Goal: Task Accomplishment & Management: Manage account settings

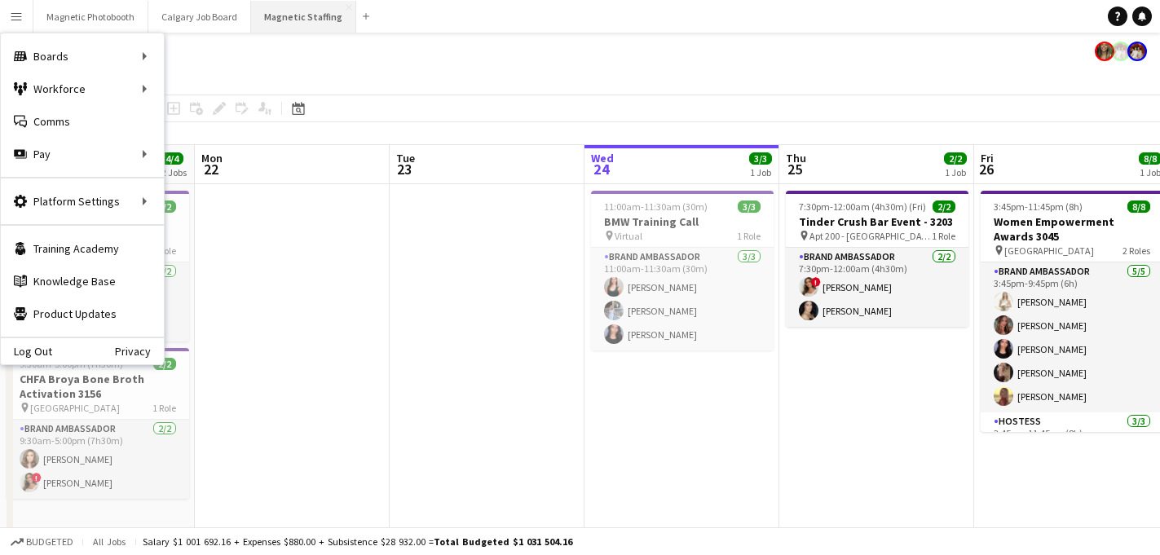
click at [300, 12] on button "Magnetic Staffing Close" at bounding box center [303, 17] width 105 height 32
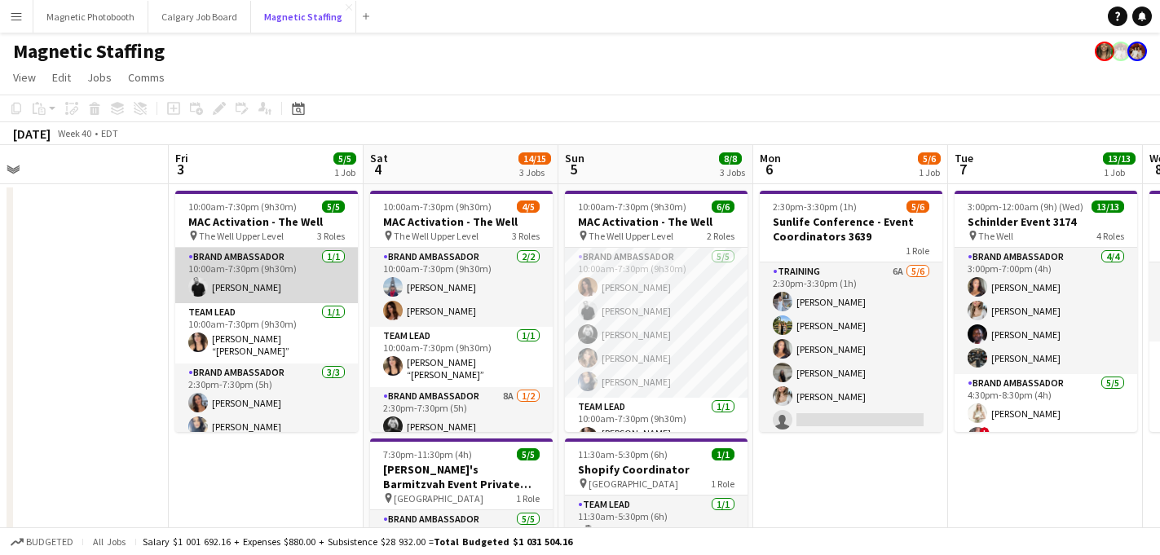
scroll to position [29, 0]
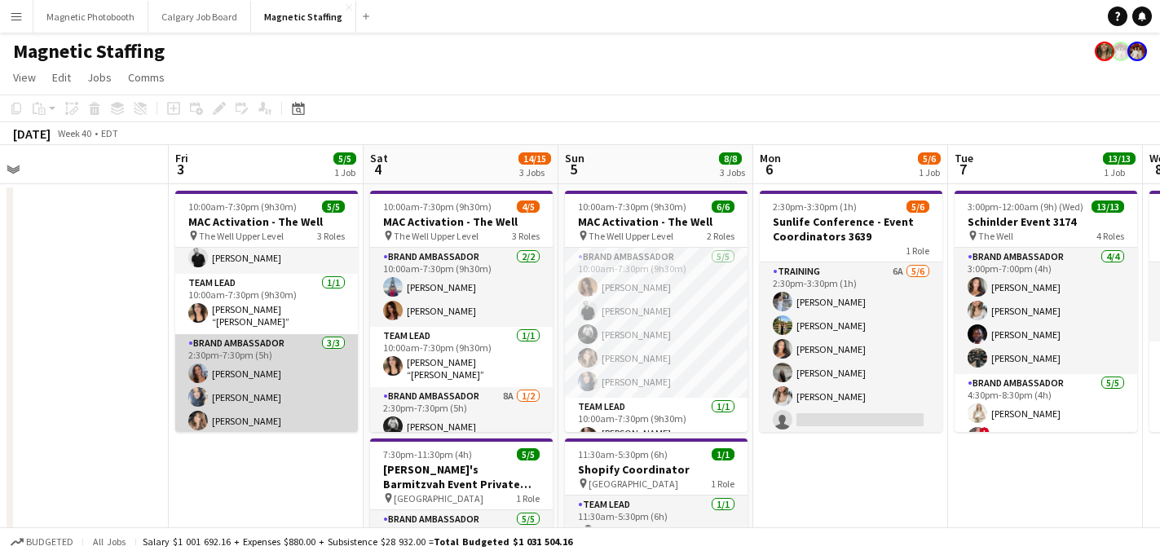
click at [236, 392] on app-card-role "Brand Ambassador [DATE] 2:30pm-7:30pm (5h) [PERSON_NAME] [PERSON_NAME] [PERSON_…" at bounding box center [266, 385] width 183 height 103
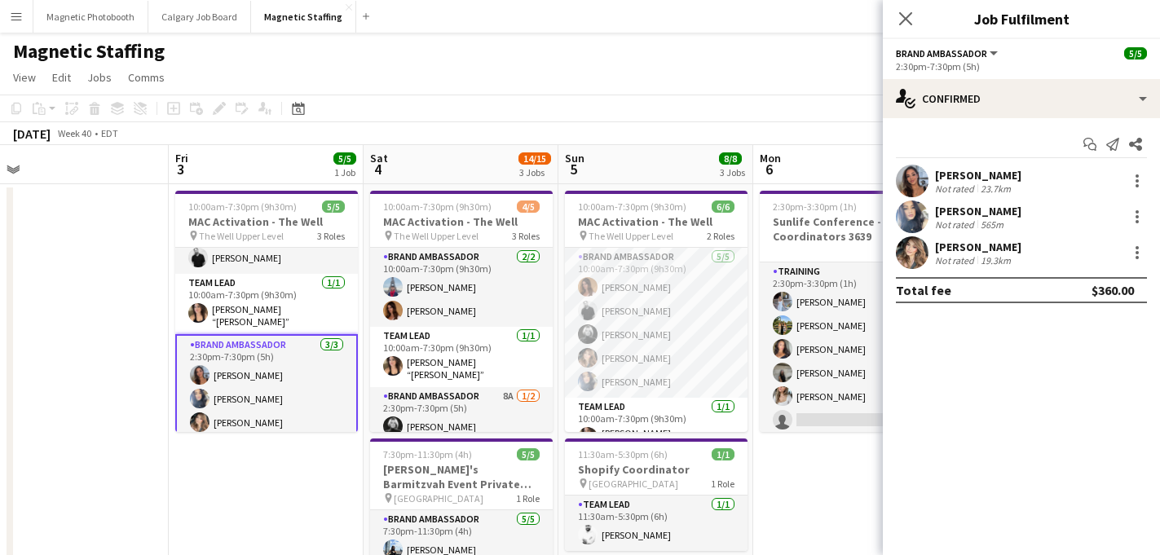
click at [996, 219] on div "565m" at bounding box center [992, 225] width 29 height 12
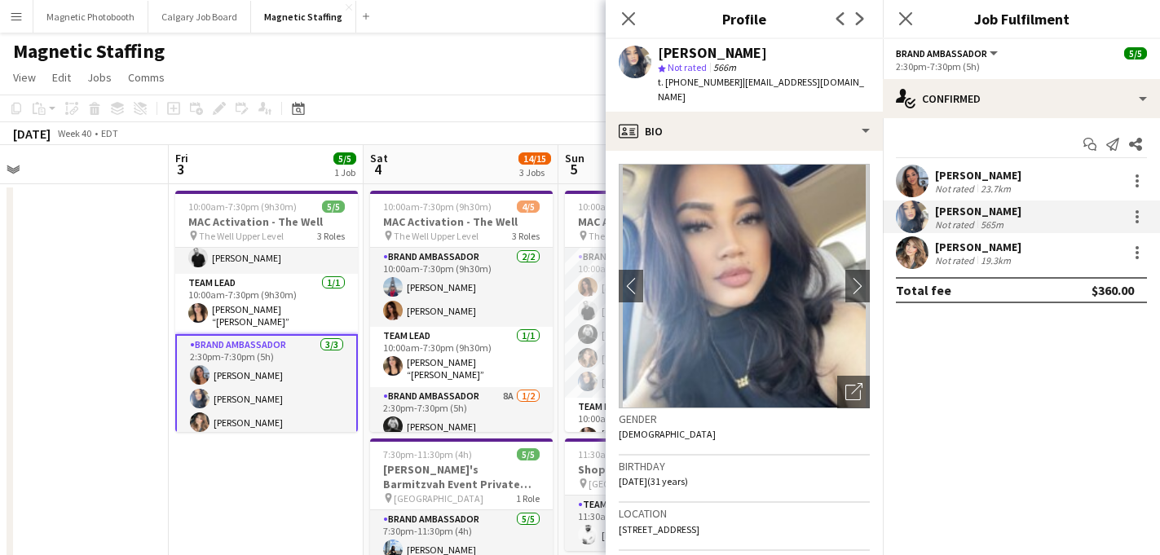
click at [957, 259] on div "Not rated" at bounding box center [956, 260] width 42 height 12
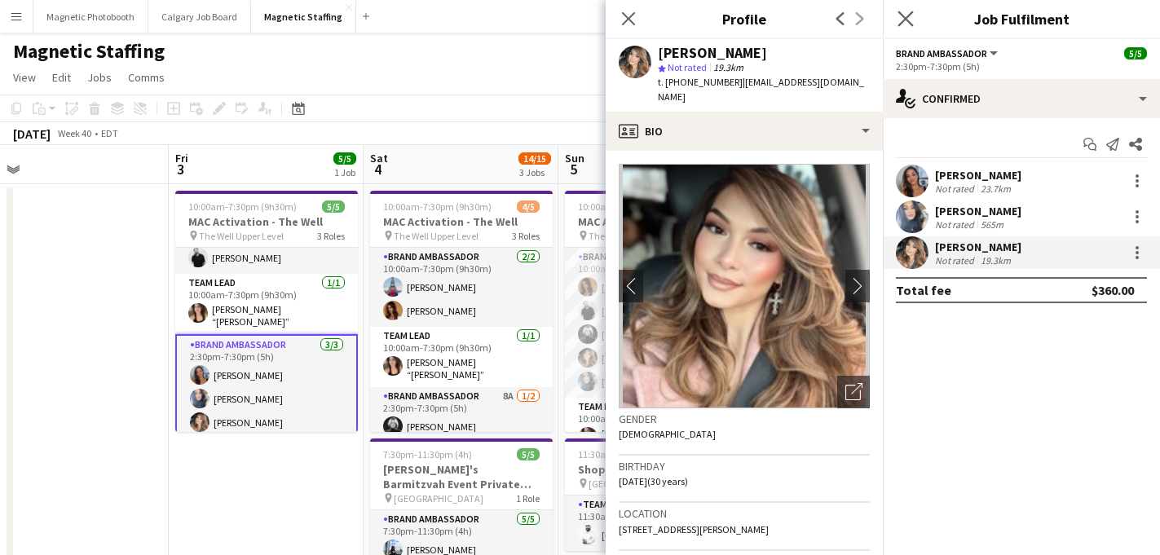
click at [897, 15] on app-icon "Close pop-in" at bounding box center [907, 19] width 24 height 24
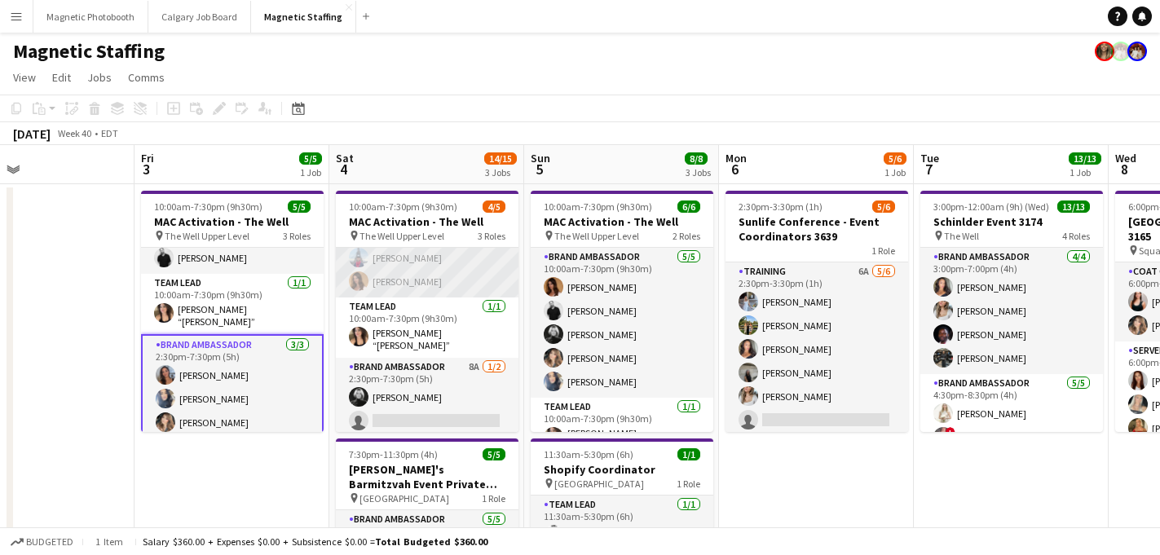
scroll to position [28, 0]
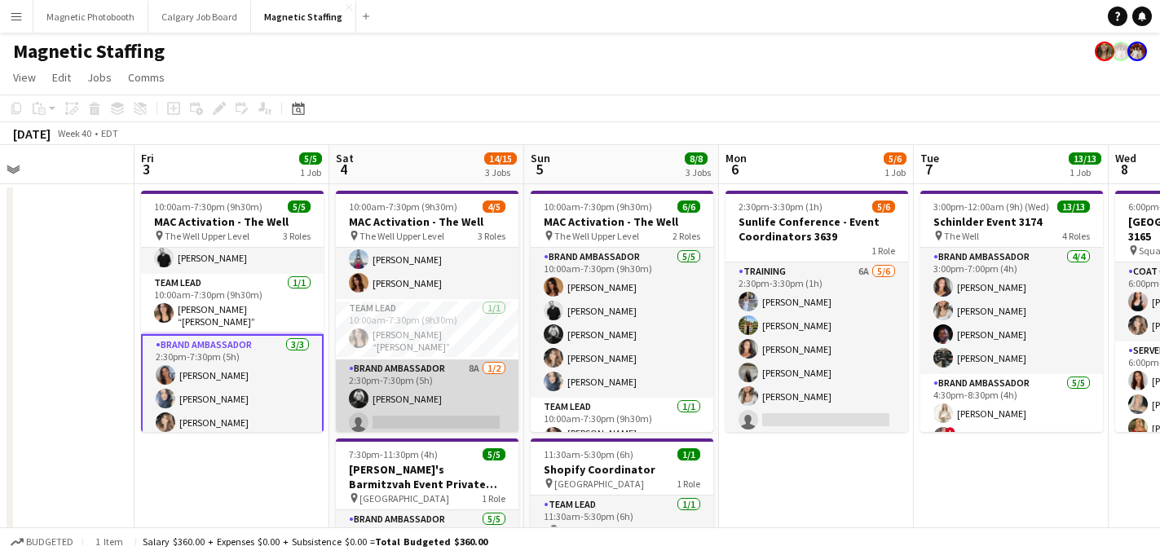
click at [418, 408] on app-card-role "Brand Ambassador 8A [DATE] 2:30pm-7:30pm (5h) [PERSON_NAME] single-neutral-acti…" at bounding box center [427, 399] width 183 height 79
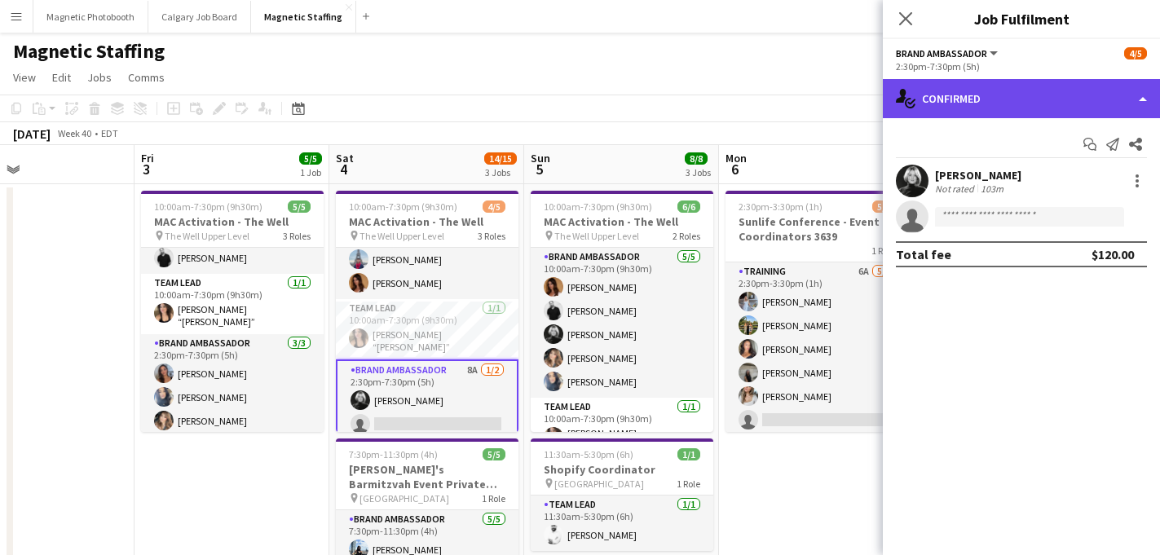
click at [997, 95] on div "single-neutral-actions-check-2 Confirmed" at bounding box center [1021, 98] width 277 height 39
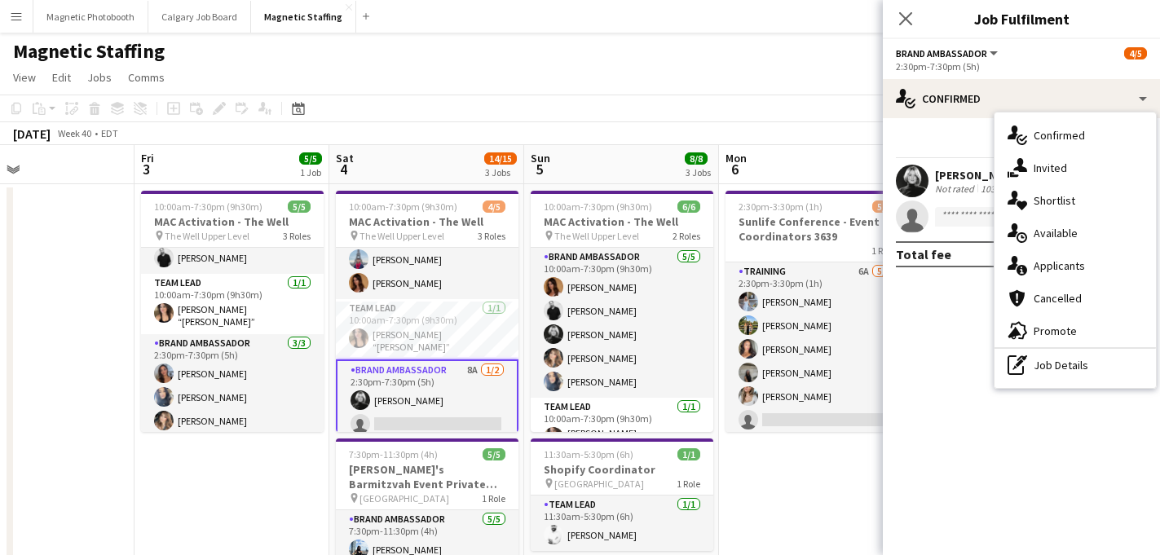
click at [1059, 269] on span "Applicants" at bounding box center [1059, 266] width 51 height 15
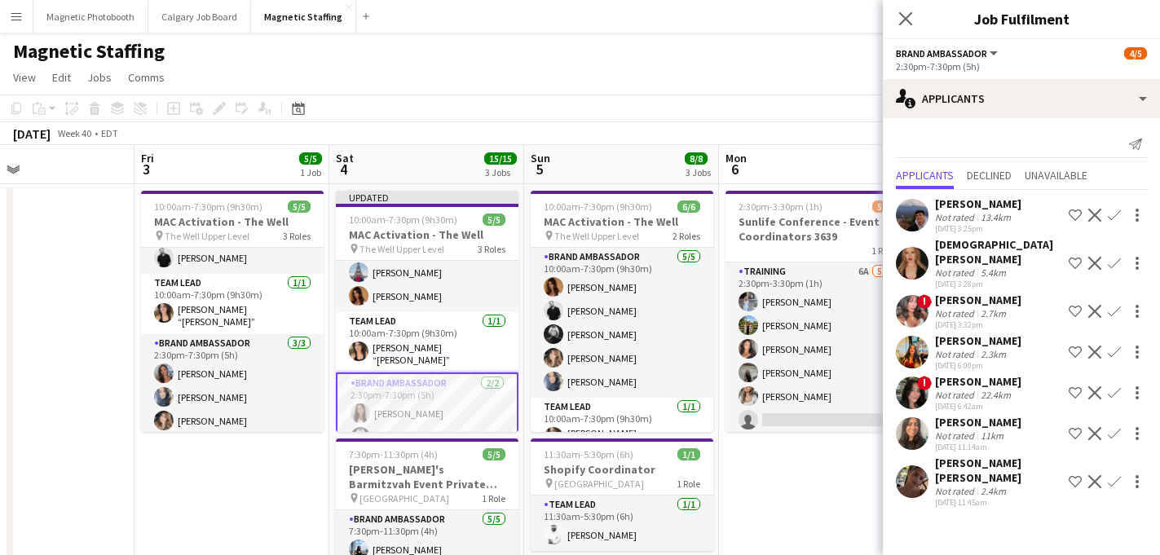
scroll to position [0, 0]
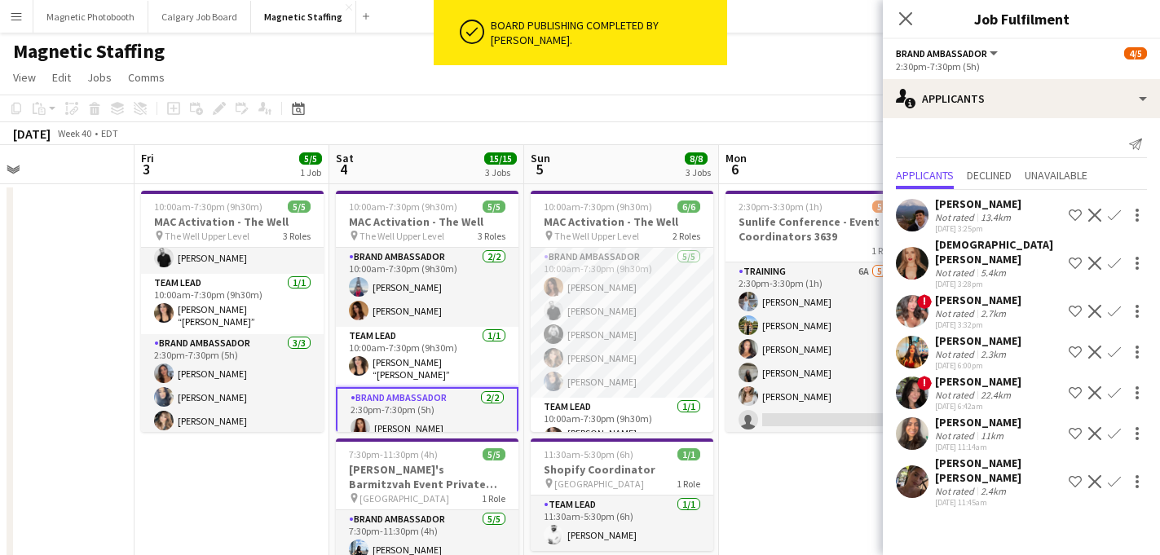
click at [954, 206] on div "[PERSON_NAME]" at bounding box center [978, 204] width 86 height 15
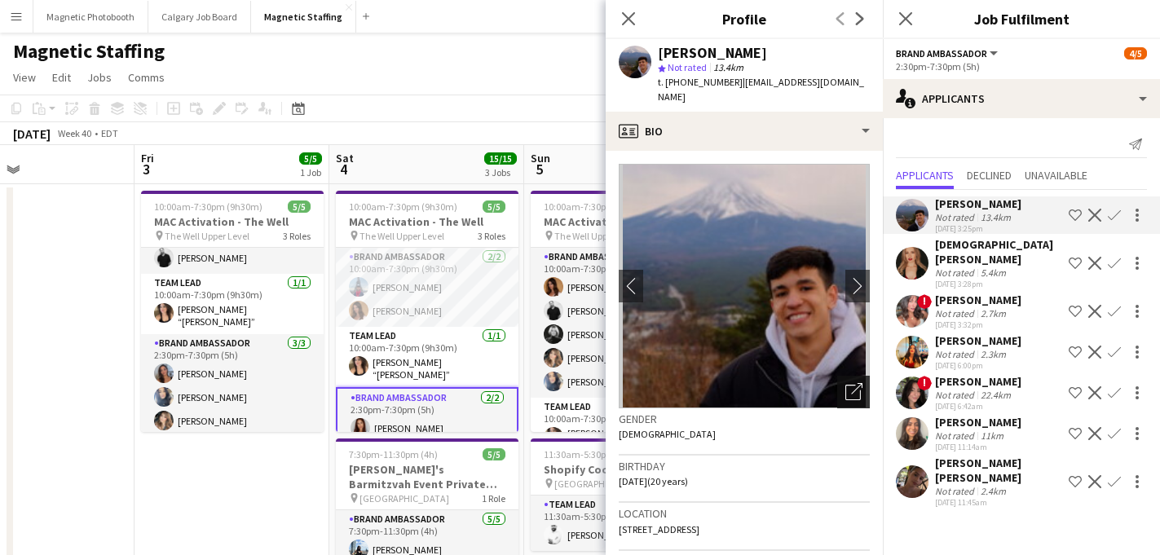
click at [849, 383] on icon "Open photos pop-in" at bounding box center [854, 391] width 17 height 17
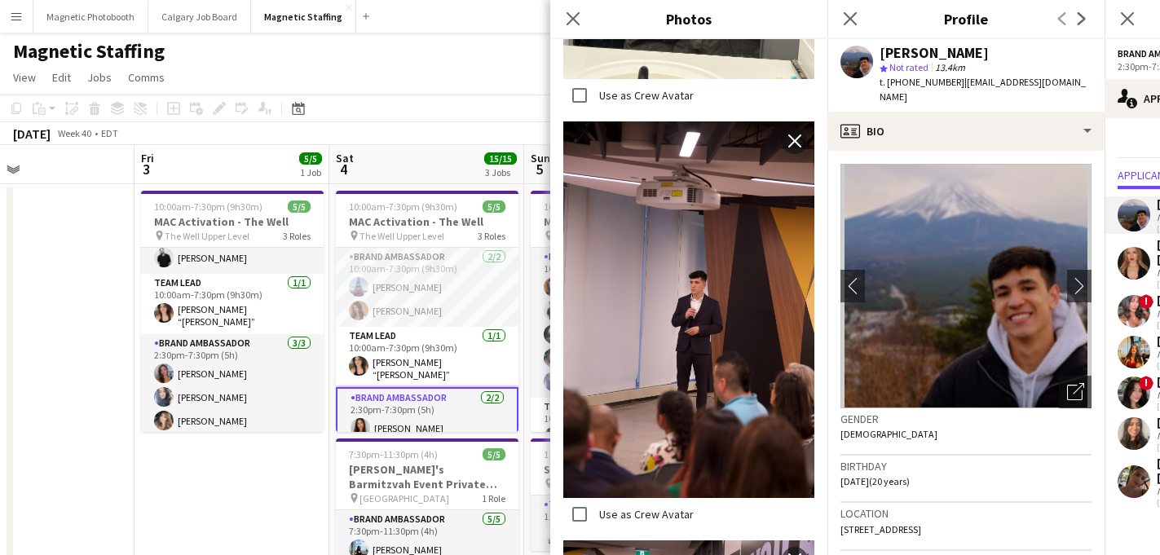
scroll to position [599, 0]
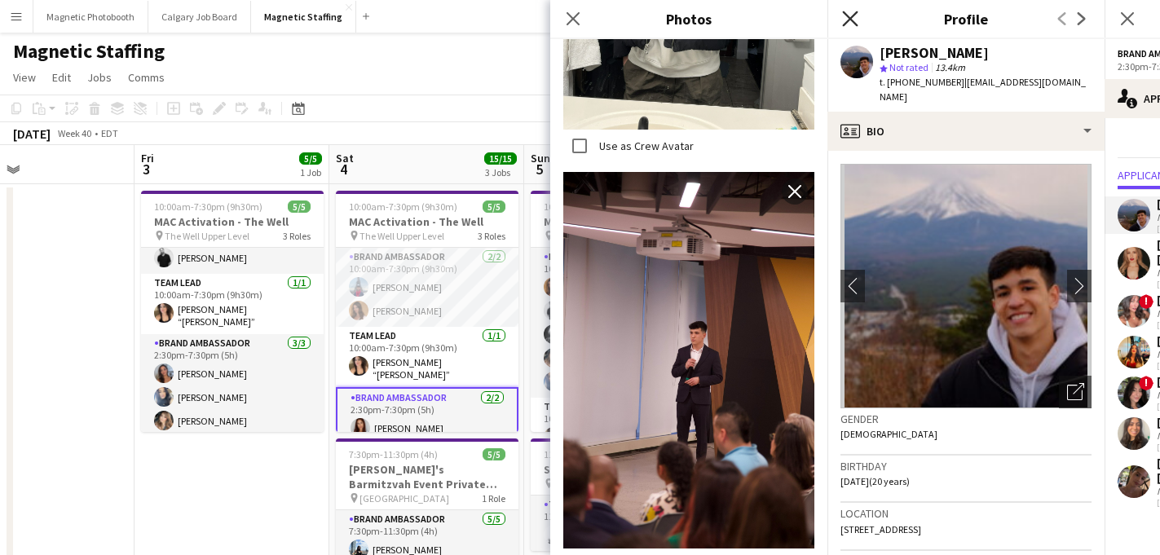
click at [855, 24] on icon at bounding box center [849, 18] width 15 height 15
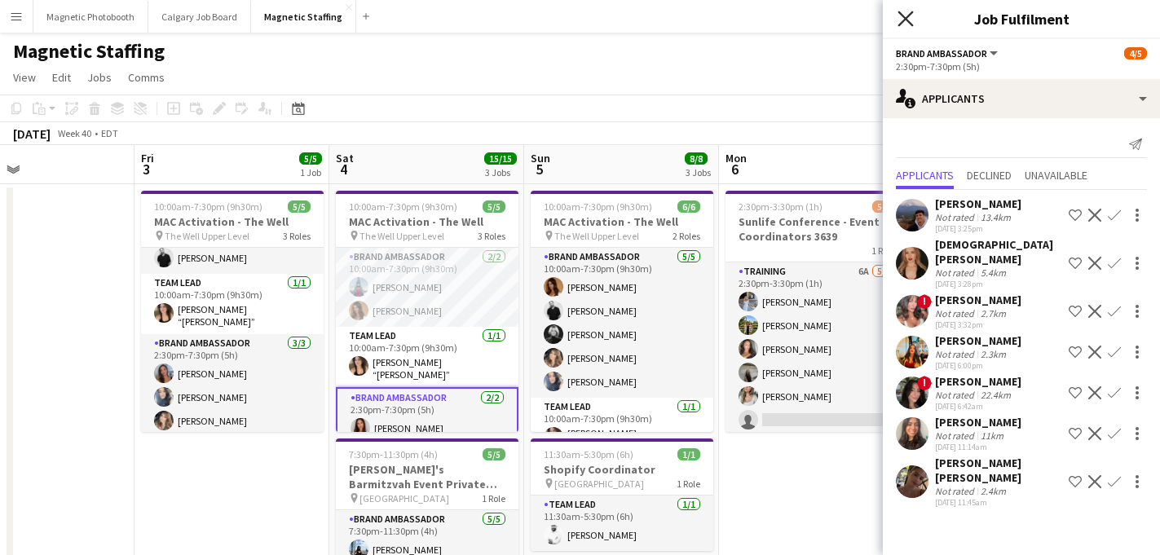
click at [907, 15] on icon "Close pop-in" at bounding box center [905, 18] width 15 height 15
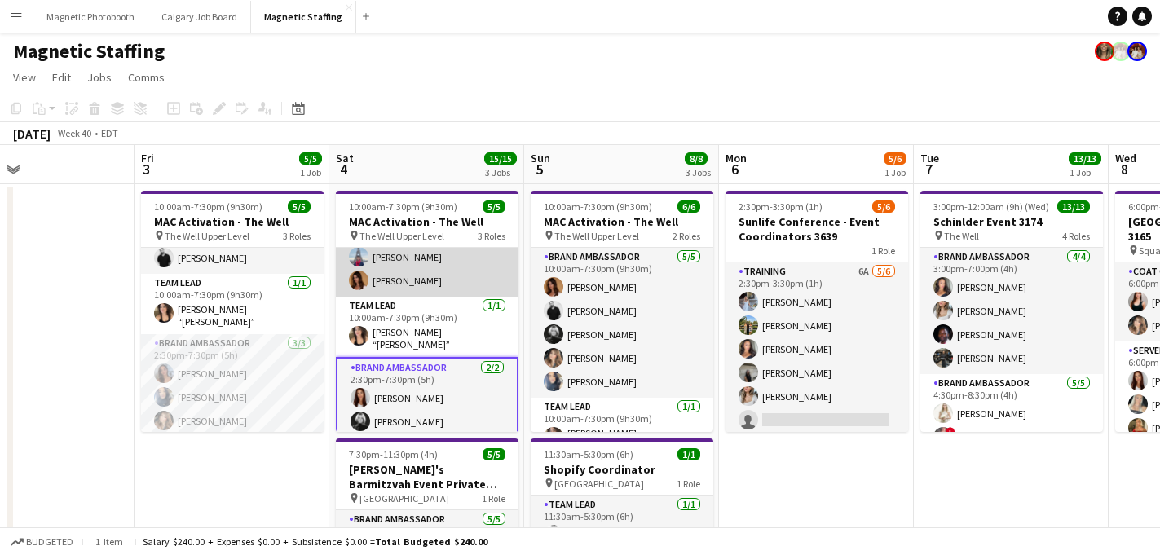
scroll to position [0, 0]
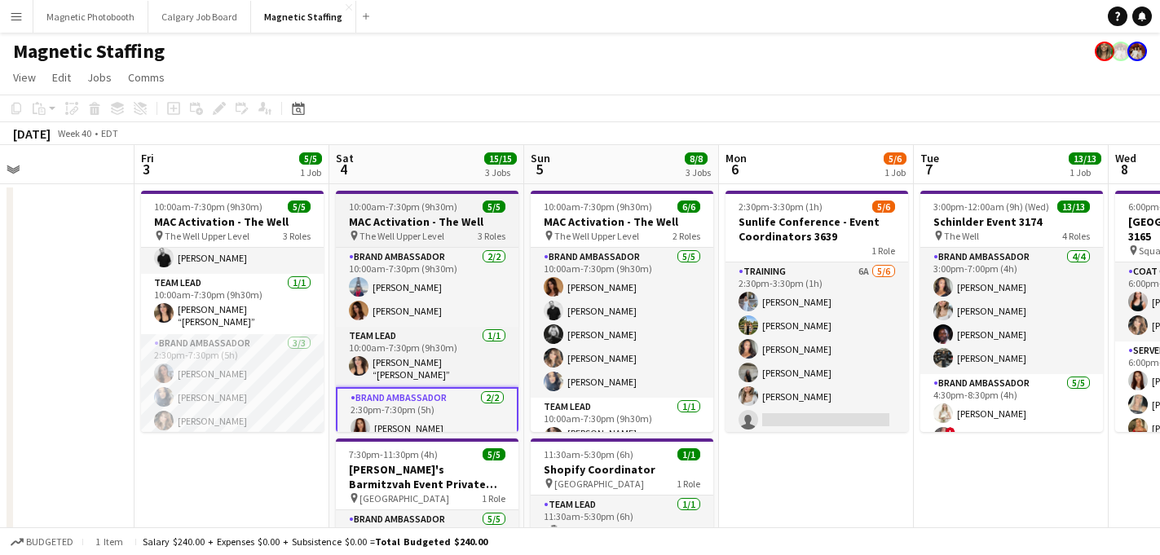
click at [452, 229] on div "pin The Well Upper Level 3 Roles" at bounding box center [427, 235] width 183 height 13
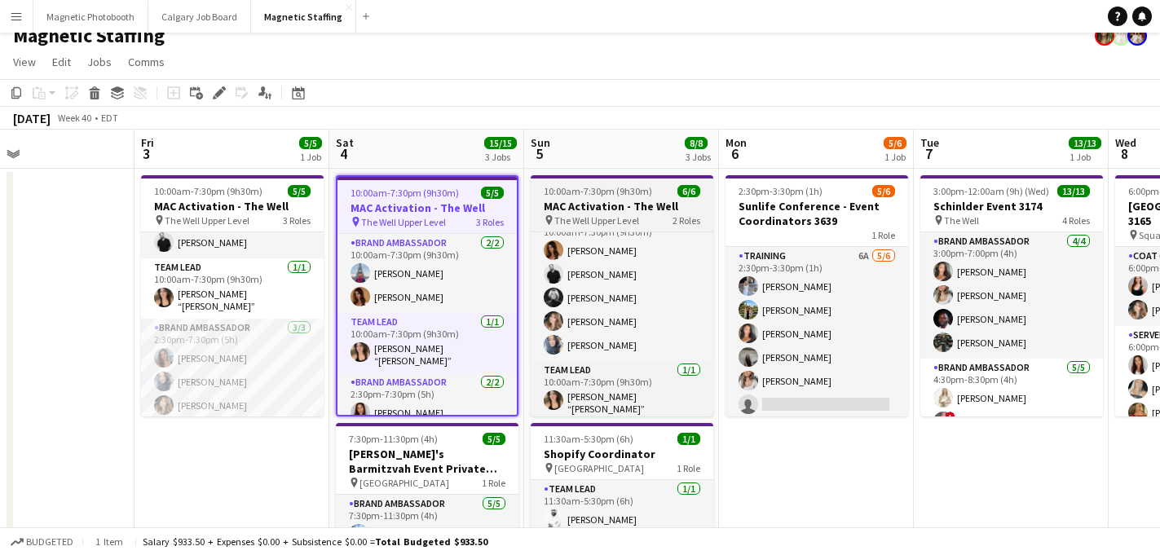
click at [625, 201] on h3 "MAC Activation - The Well" at bounding box center [622, 206] width 183 height 15
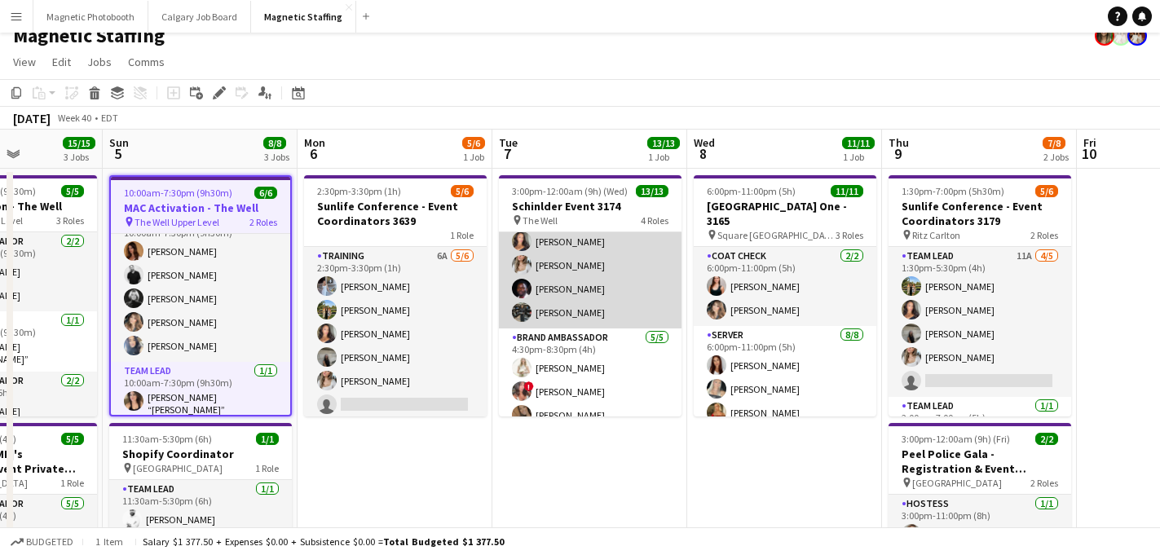
scroll to position [29, 0]
click at [574, 316] on app-card-role "Brand Ambassador [DATE] 3:00pm-7:00pm (4h) [PERSON_NAME] [PERSON_NAME] [PERSON_…" at bounding box center [590, 267] width 183 height 126
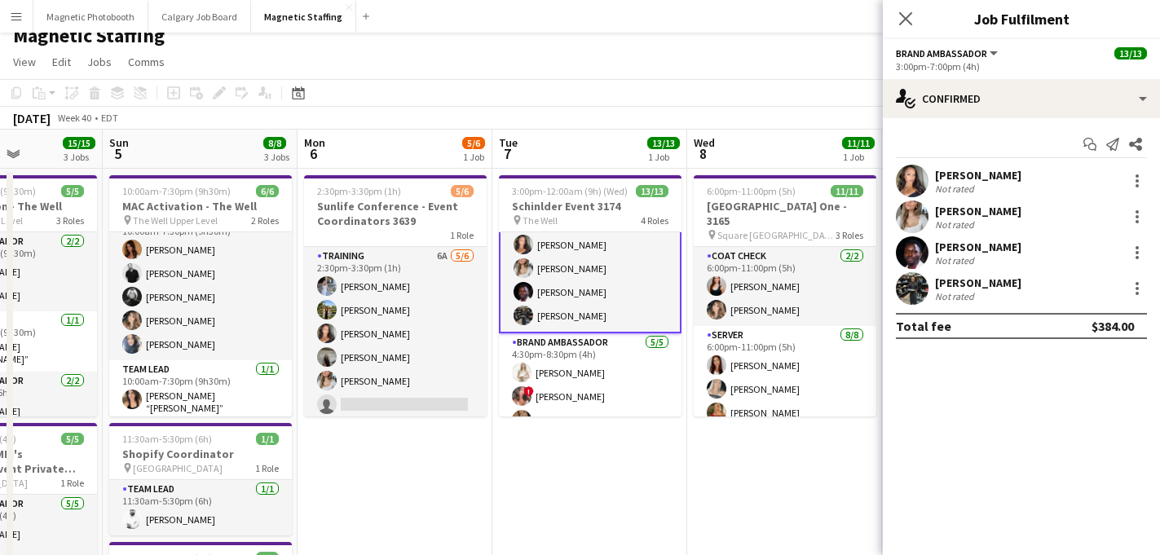
scroll to position [30, 0]
click at [572, 320] on app-card-role "Brand Ambassador [DATE] 3:00pm-7:00pm (4h) [PERSON_NAME] [PERSON_NAME] [PERSON_…" at bounding box center [590, 267] width 183 height 130
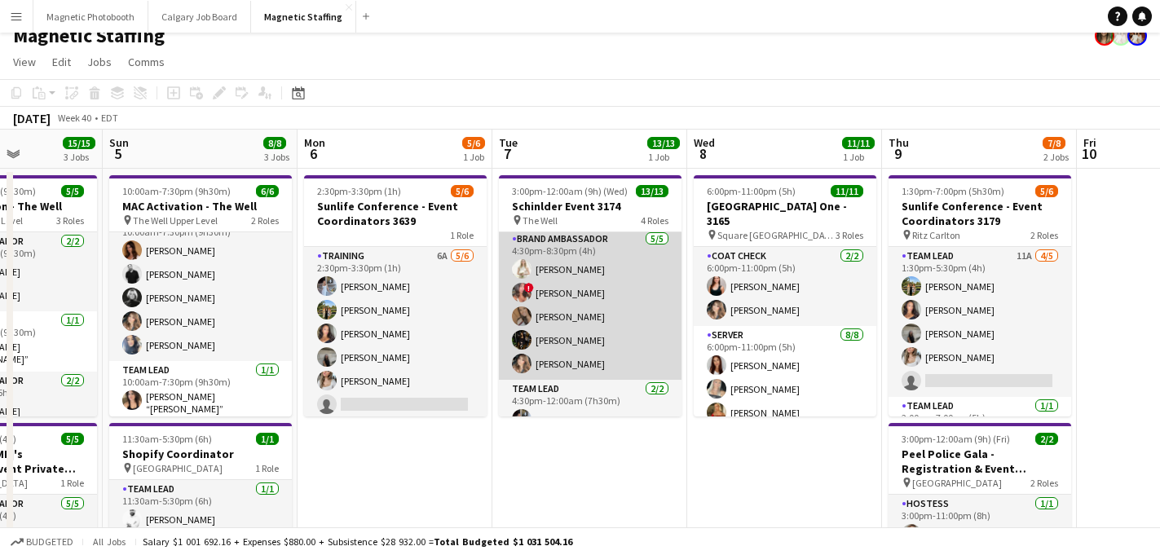
scroll to position [128, 0]
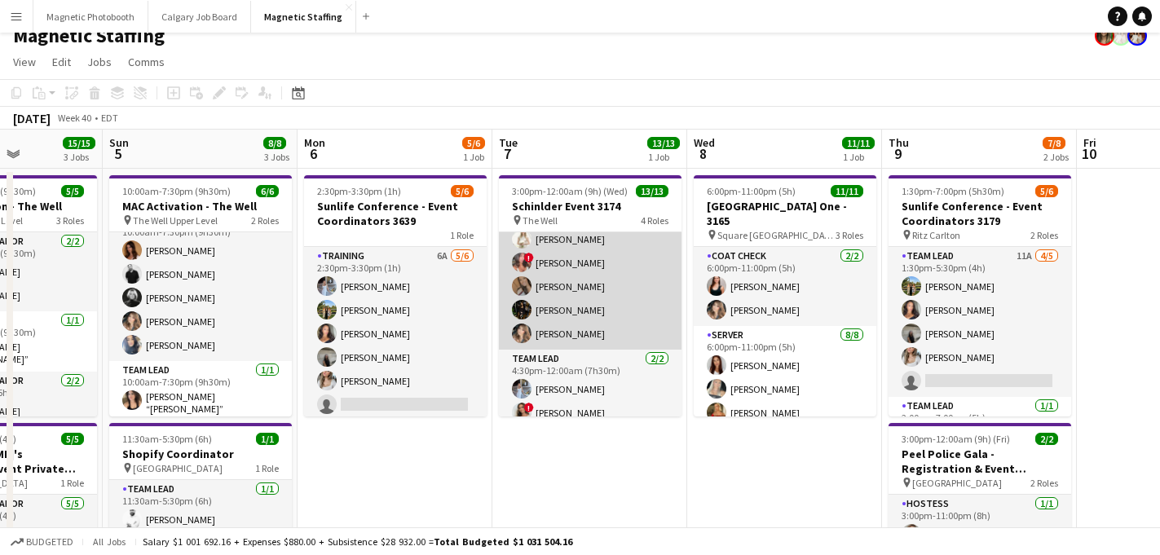
click at [568, 314] on app-card-role "Brand Ambassador [DATE] 4:30pm-8:30pm (4h) [PERSON_NAME] ! [PERSON_NAME] [PERSO…" at bounding box center [590, 275] width 183 height 150
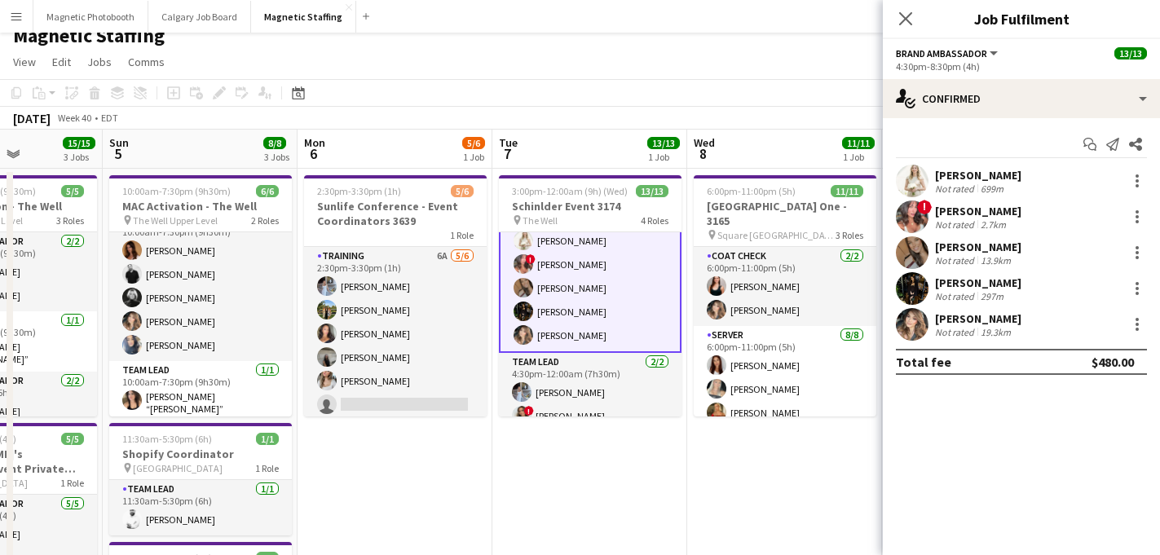
scroll to position [161, 0]
click at [949, 283] on div "[PERSON_NAME]" at bounding box center [978, 283] width 86 height 15
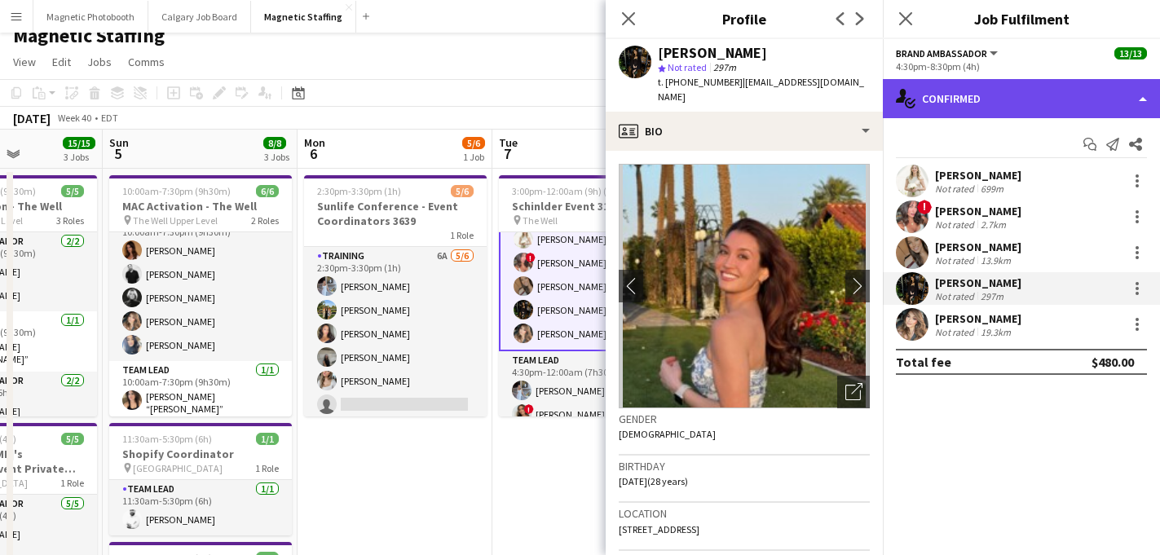
click at [951, 94] on div "single-neutral-actions-check-2 Confirmed" at bounding box center [1021, 98] width 277 height 39
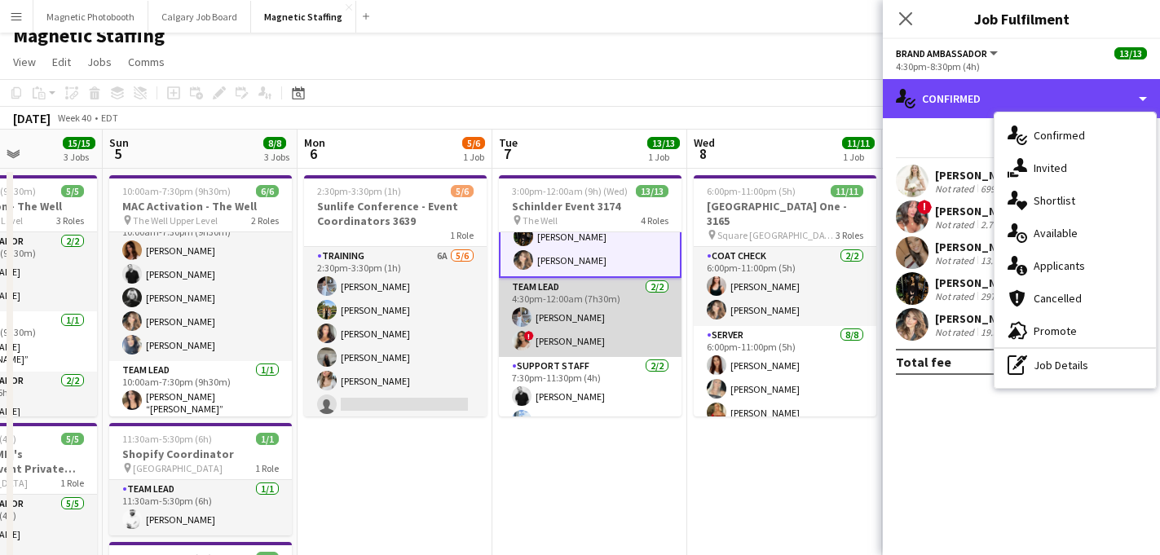
scroll to position [254, 0]
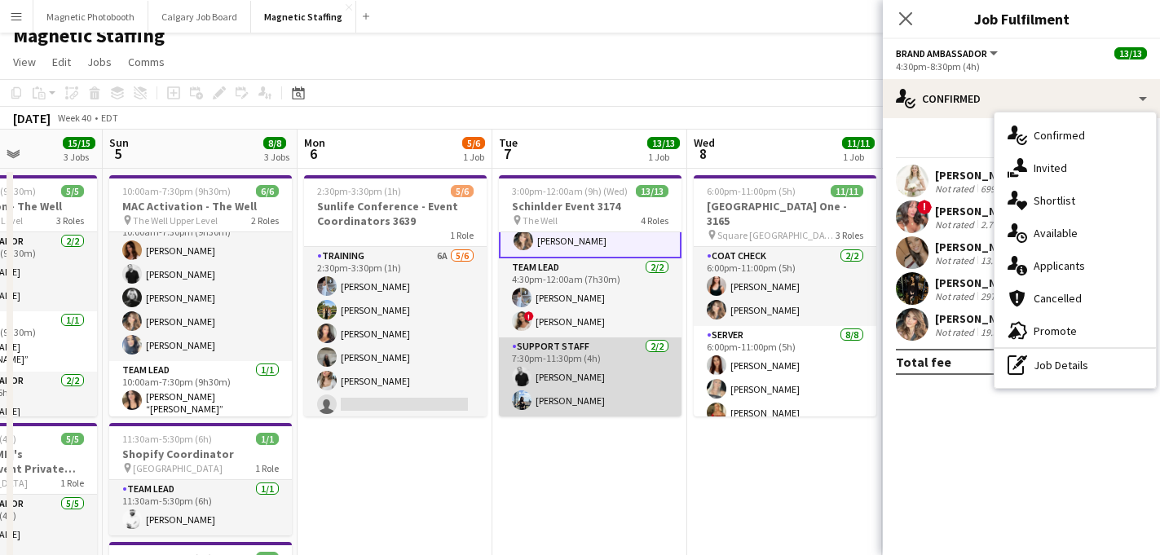
click at [558, 398] on app-card-role "Support Staff [DATE] 7:30pm-11:30pm (4h) [PERSON_NAME] [PERSON_NAME]" at bounding box center [590, 377] width 183 height 79
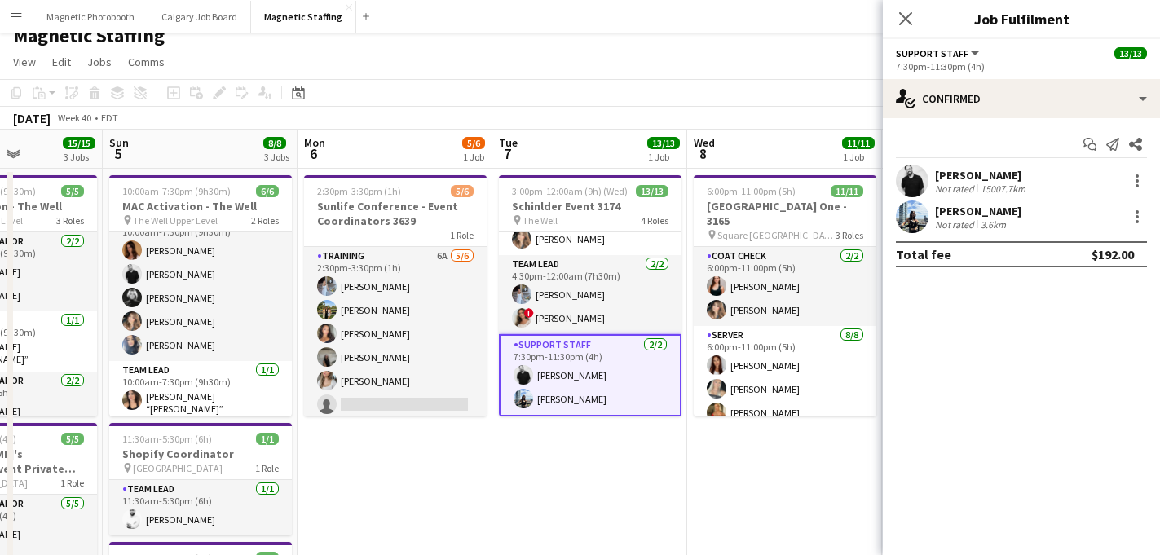
scroll to position [252, 0]
click at [944, 228] on div "Not rated" at bounding box center [956, 225] width 42 height 12
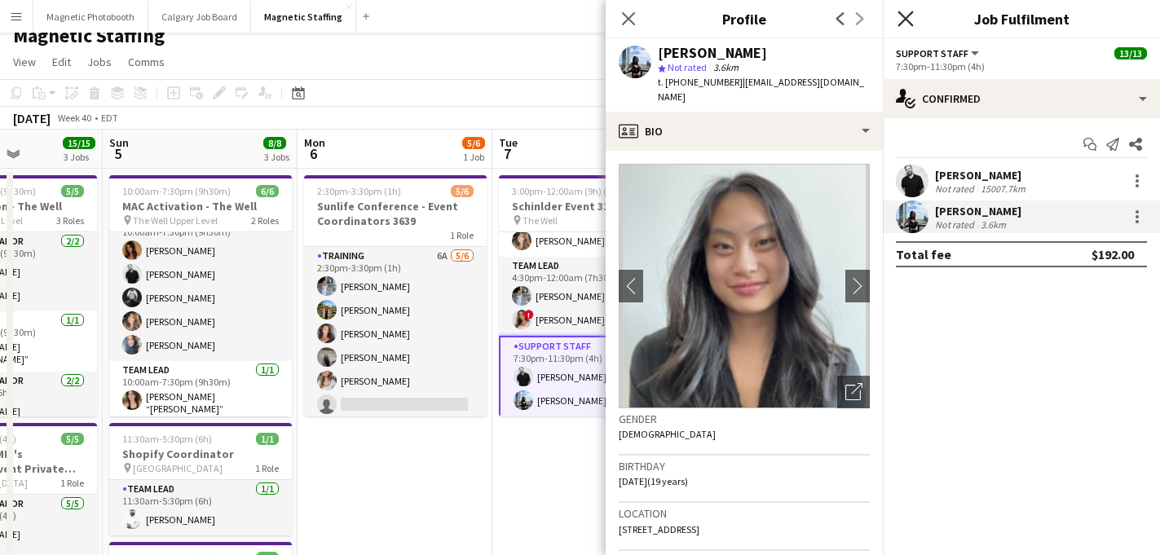
click at [904, 13] on icon "Close pop-in" at bounding box center [905, 18] width 15 height 15
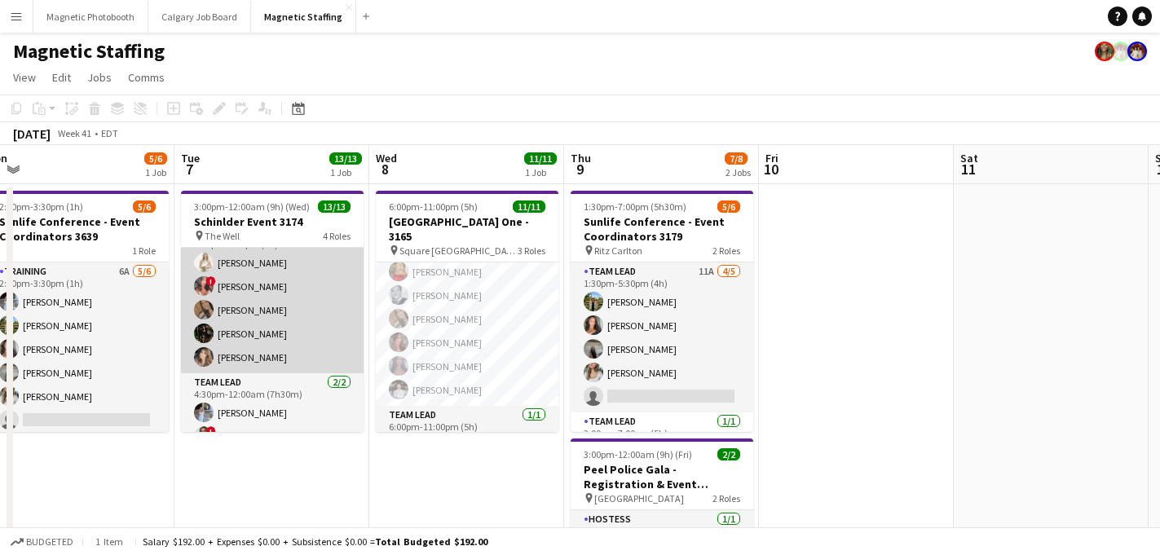
scroll to position [100, 0]
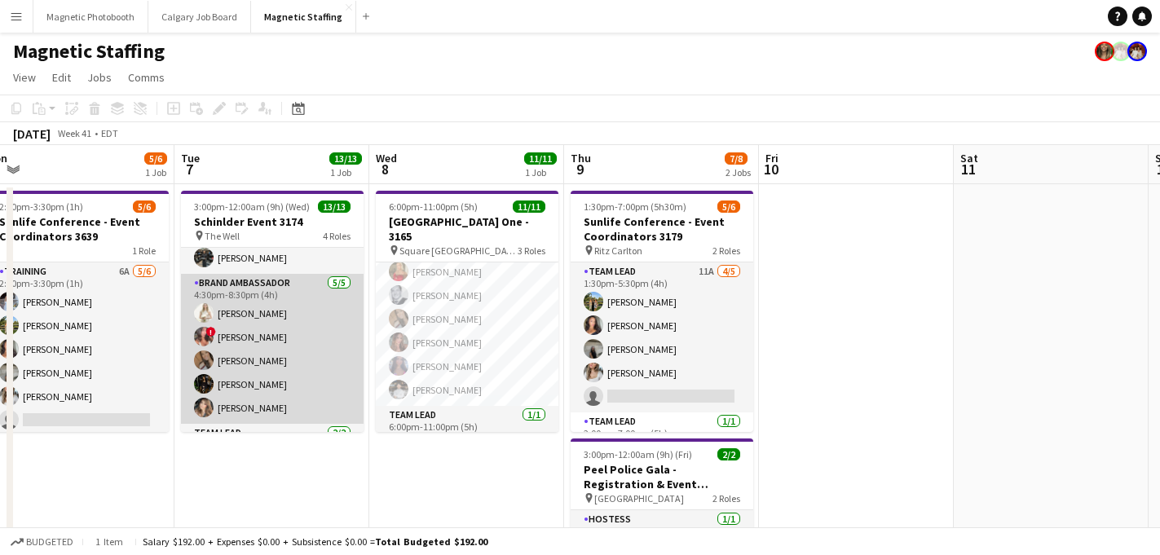
click at [238, 384] on app-card-role "Brand Ambassador [DATE] 4:30pm-8:30pm (4h) [PERSON_NAME] ! [PERSON_NAME] [PERSO…" at bounding box center [272, 349] width 183 height 150
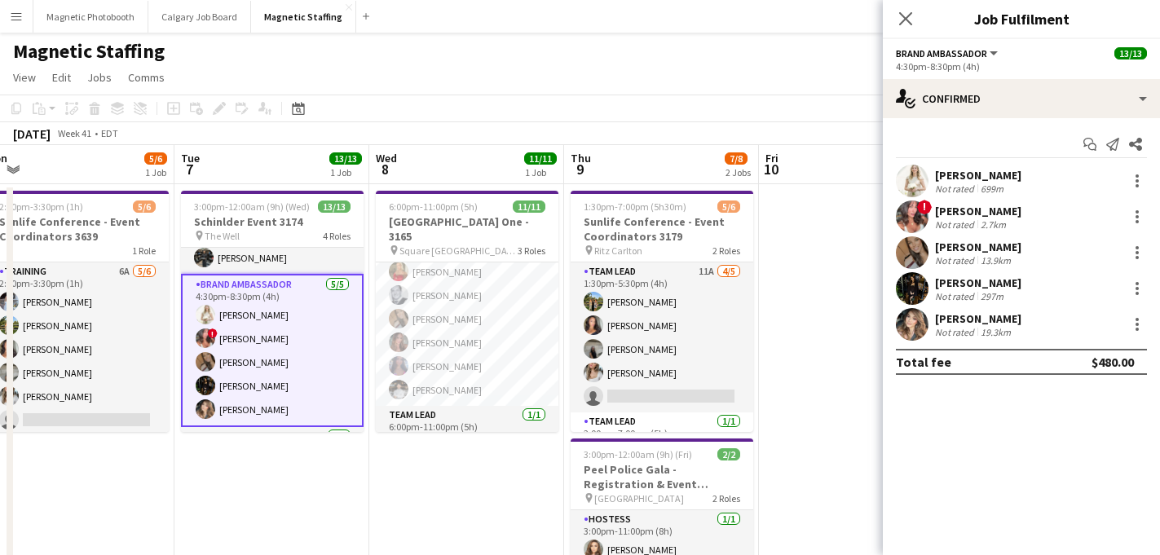
click at [989, 299] on div "297m" at bounding box center [992, 296] width 29 height 12
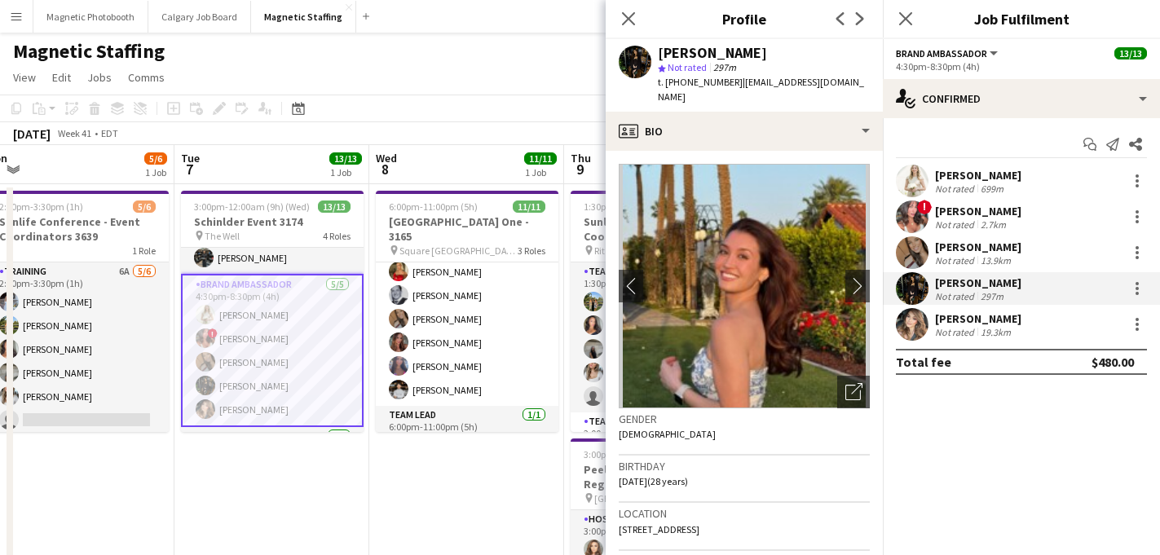
click at [971, 285] on div "[PERSON_NAME]" at bounding box center [978, 283] width 86 height 15
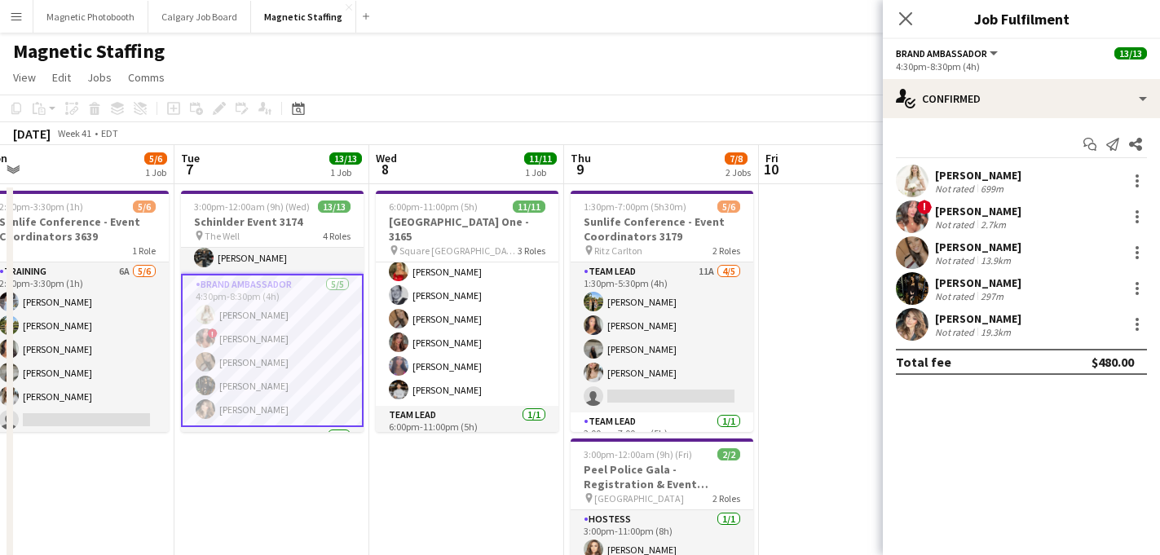
click at [978, 258] on div "13.9km" at bounding box center [996, 260] width 37 height 12
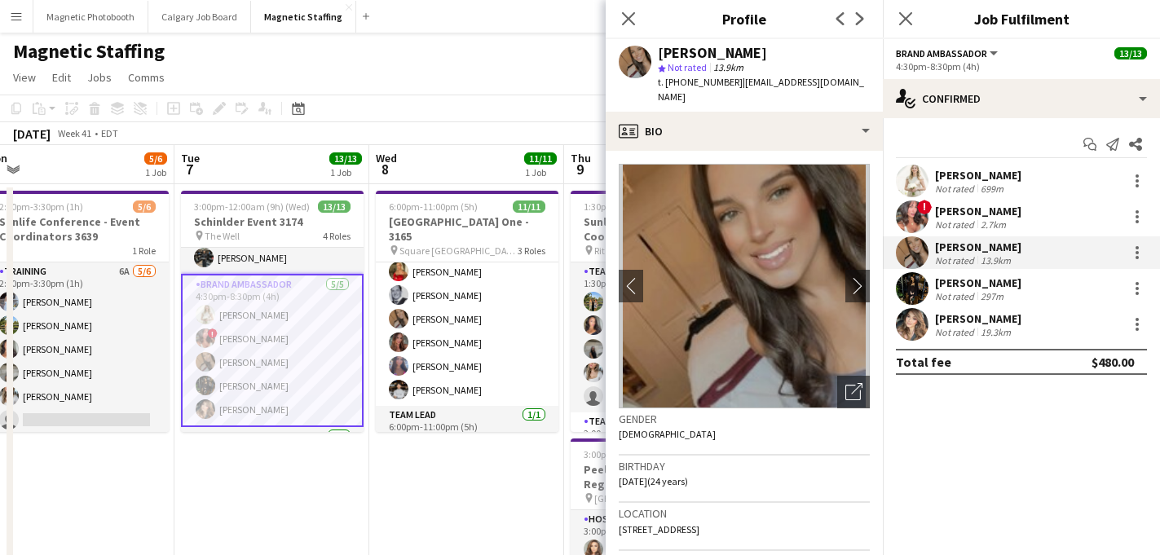
click at [981, 219] on div "2.7km" at bounding box center [994, 225] width 32 height 12
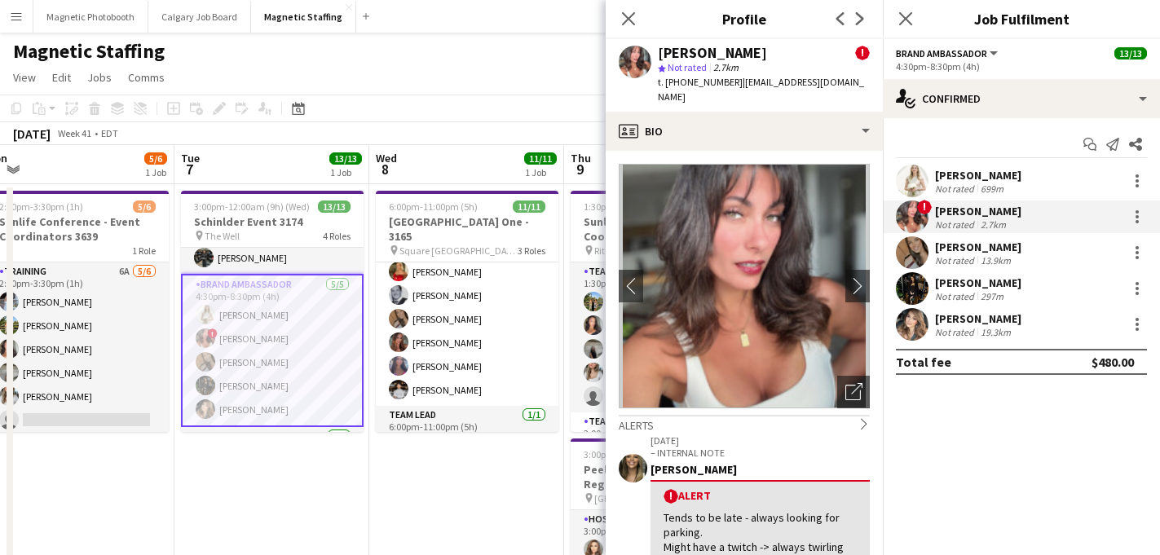
click at [992, 181] on div "[PERSON_NAME]" at bounding box center [978, 175] width 86 height 15
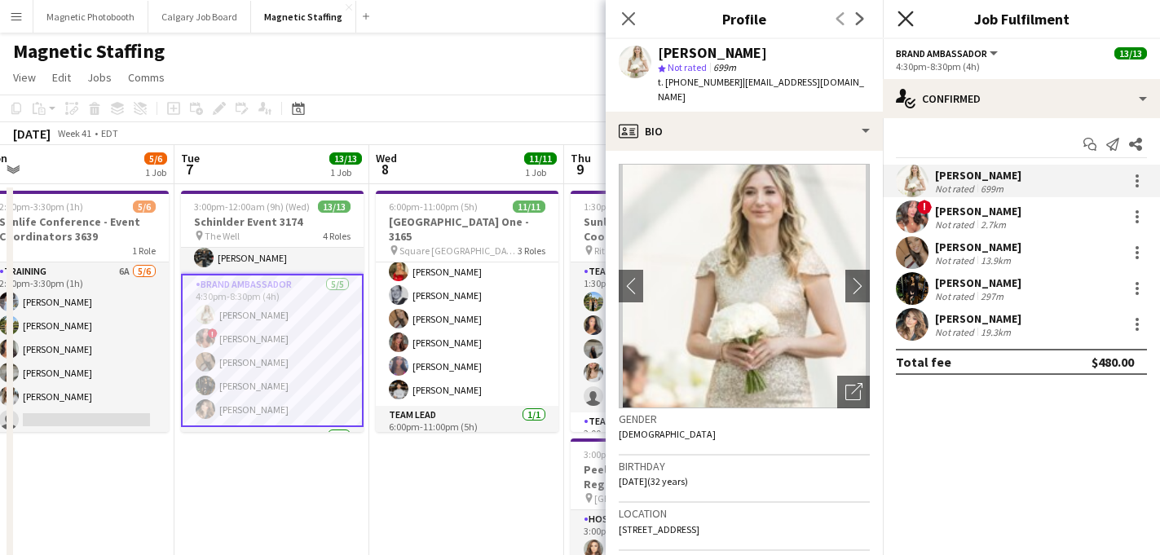
click at [906, 14] on icon "Close pop-in" at bounding box center [905, 18] width 15 height 15
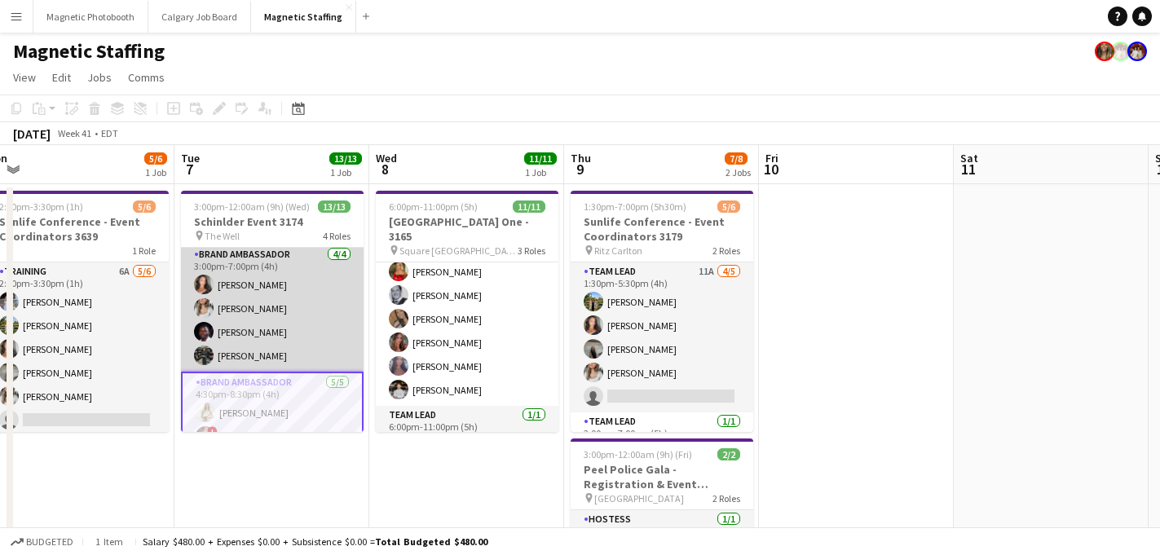
scroll to position [0, 0]
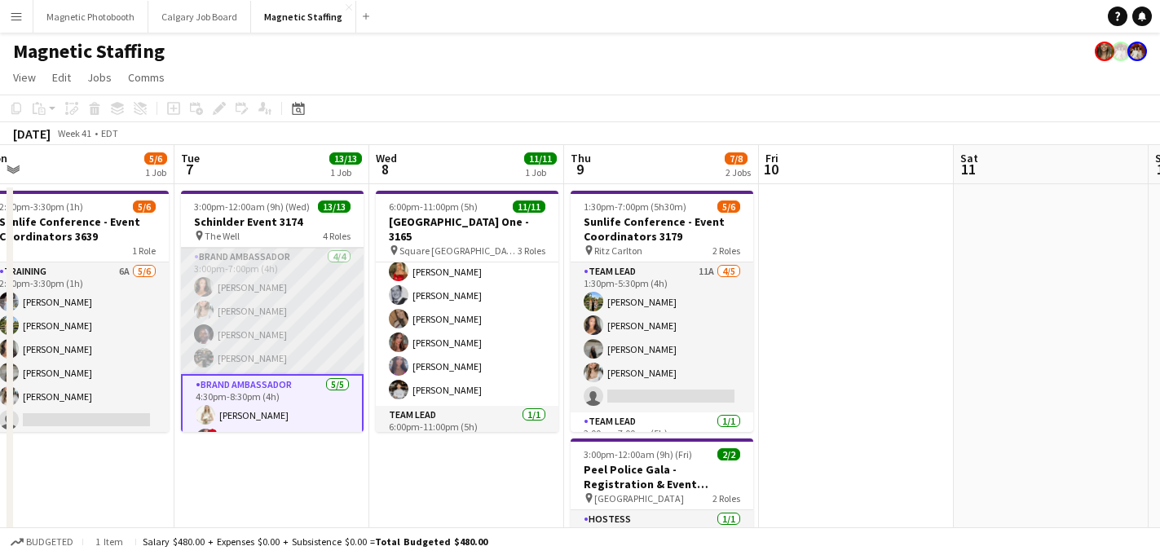
click at [259, 357] on app-card-role "Brand Ambassador [DATE] 3:00pm-7:00pm (4h) [PERSON_NAME] [PERSON_NAME] [PERSON_…" at bounding box center [272, 311] width 183 height 126
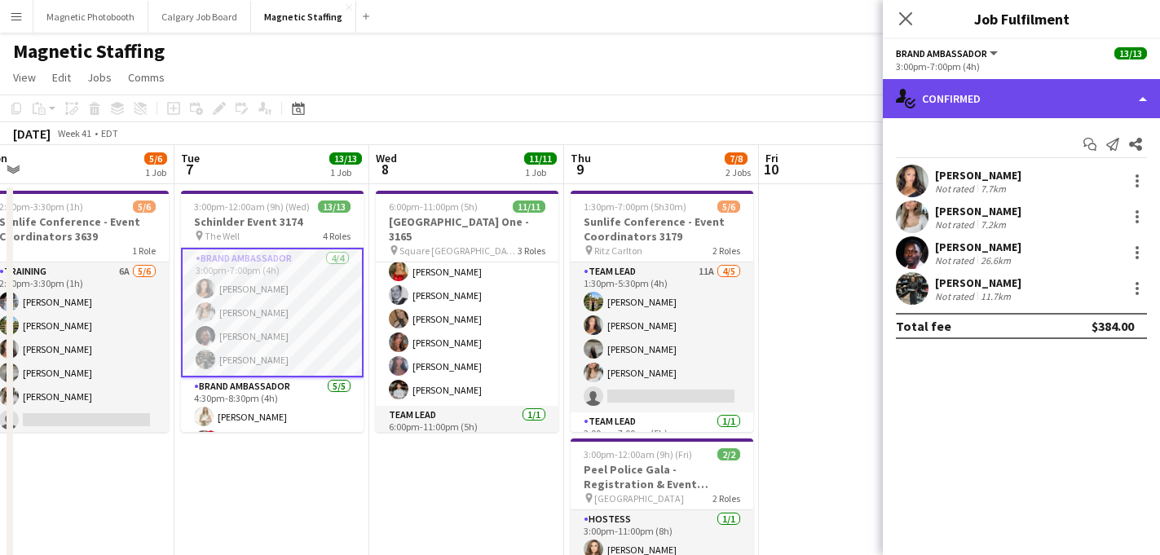
click at [996, 96] on div "single-neutral-actions-check-2 Confirmed" at bounding box center [1021, 98] width 277 height 39
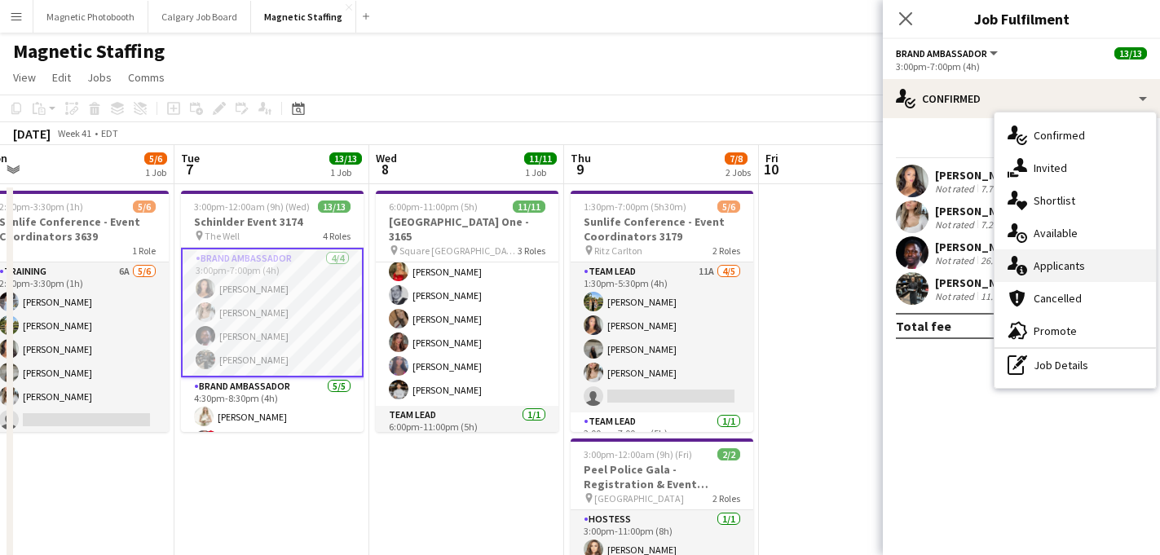
click at [1045, 272] on span "Applicants" at bounding box center [1059, 266] width 51 height 15
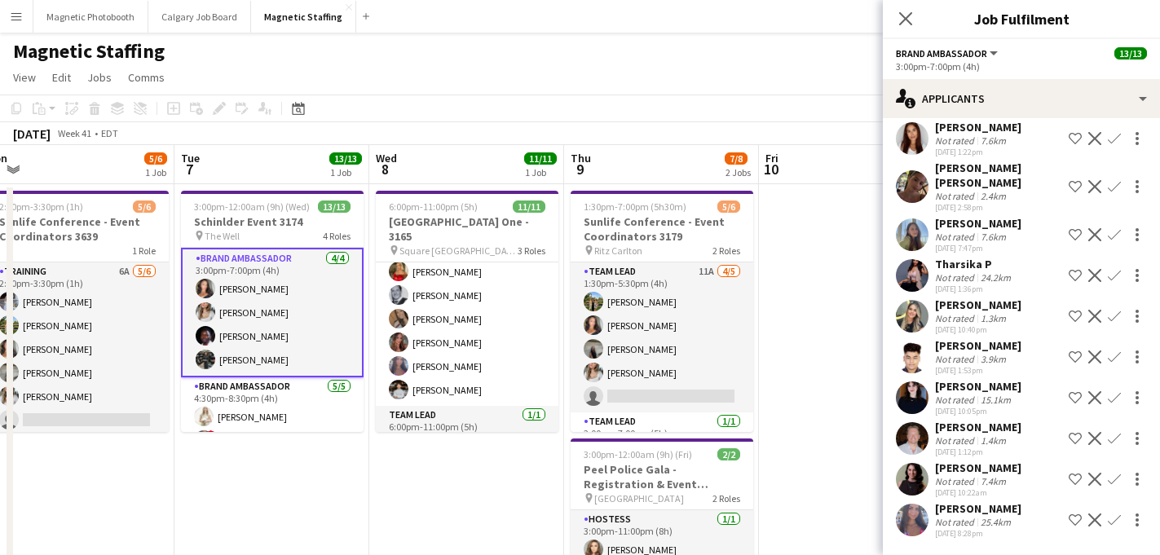
scroll to position [76, 0]
click at [901, 16] on icon "Close pop-in" at bounding box center [905, 18] width 15 height 15
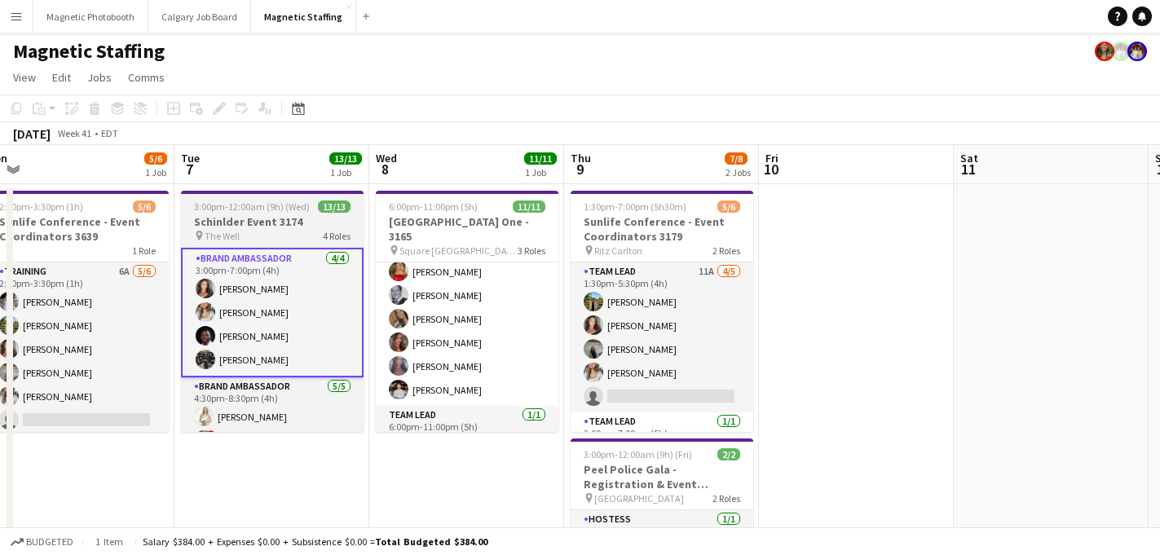
click at [264, 244] on app-job-card "3:00pm-12:00am (9h) (Wed) 13/13 Schinlder Event 3174 pin The Well 4 Roles Brand…" at bounding box center [272, 311] width 183 height 241
